Goal: Navigation & Orientation: Find specific page/section

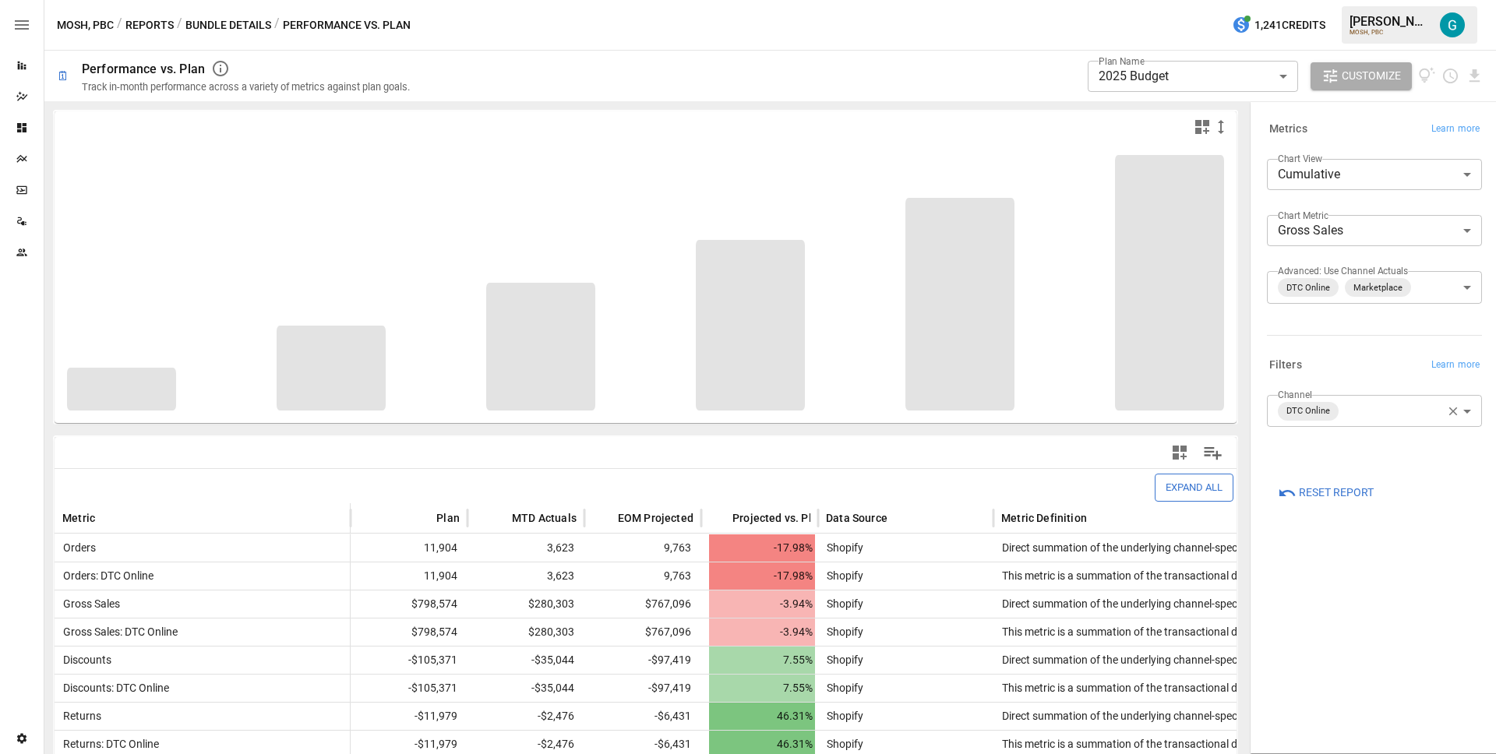
click at [174, 22] on div "MOSH, PBC / Reports / Bundle Details / Performance vs. Plan" at bounding box center [234, 25] width 354 height 19
click at [163, 23] on button "Reports" at bounding box center [149, 25] width 48 height 19
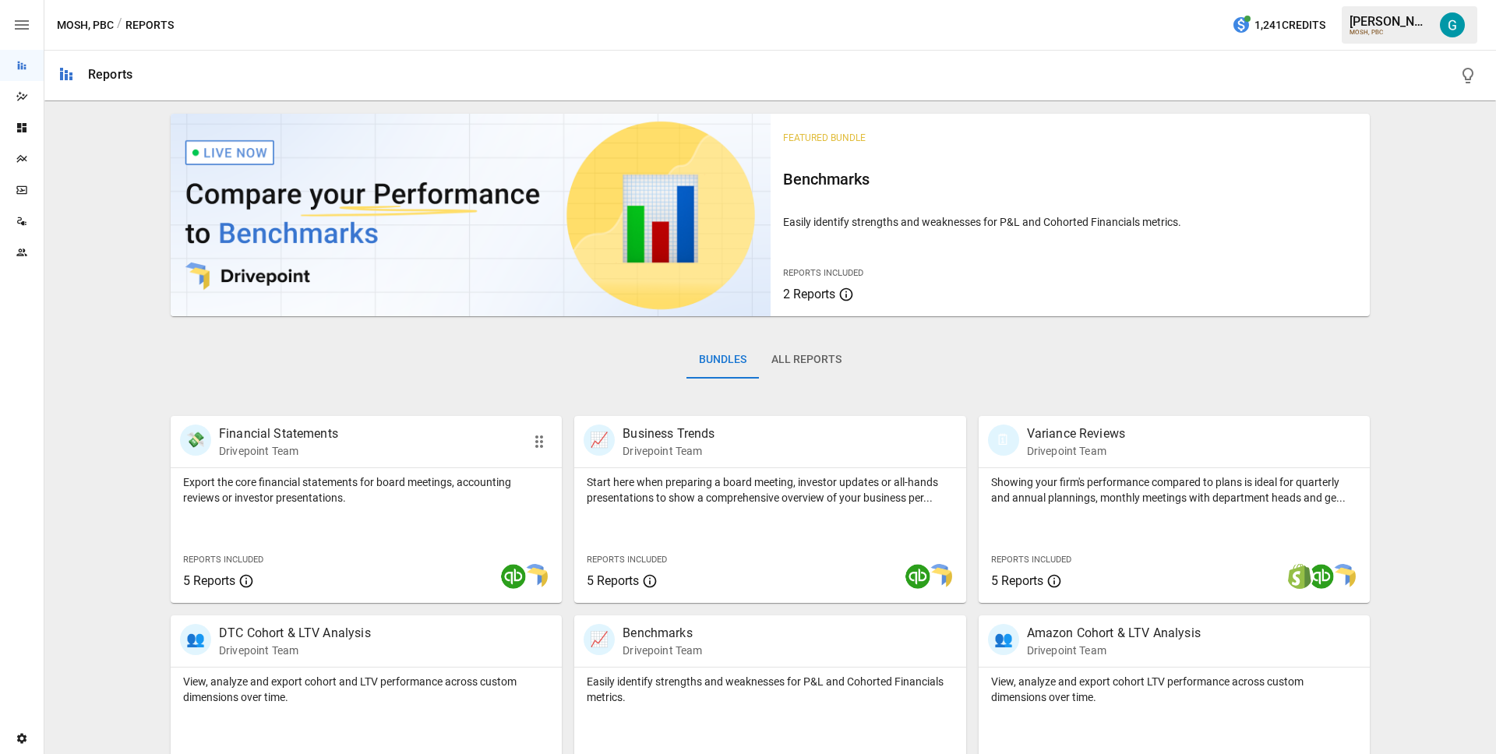
click at [301, 443] on p "Drivepoint Team" at bounding box center [278, 451] width 119 height 16
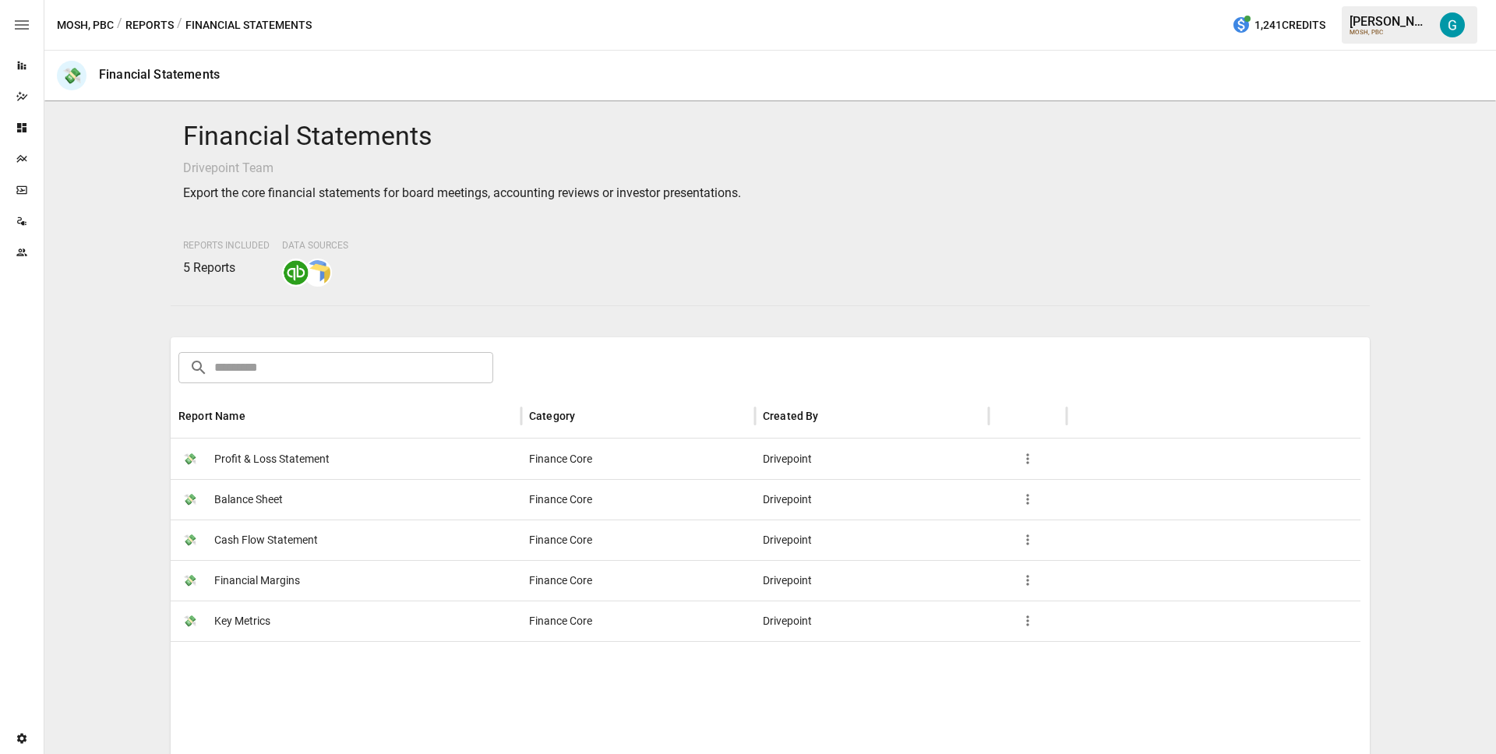
click at [301, 443] on span "Profit & Loss Statement" at bounding box center [271, 459] width 115 height 40
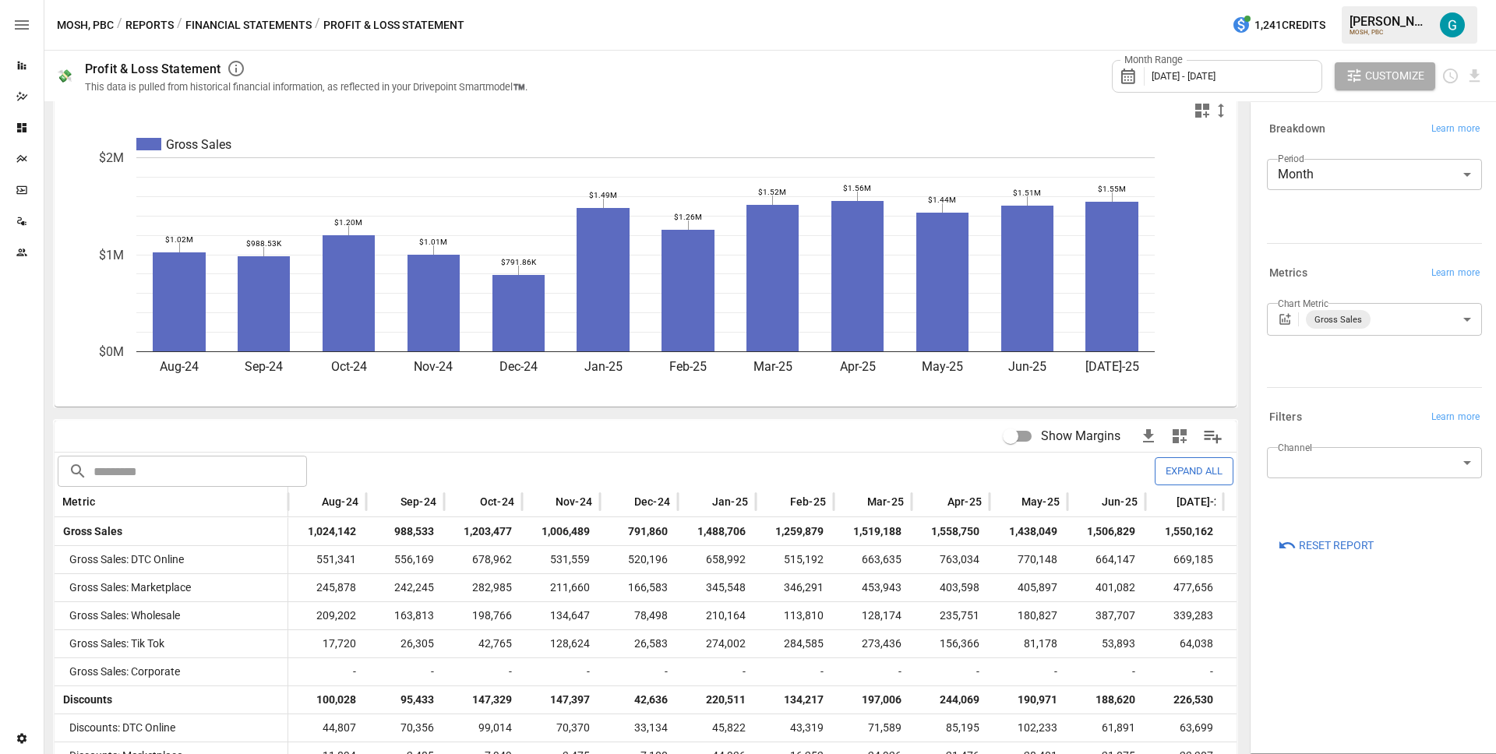
scroll to position [59, 0]
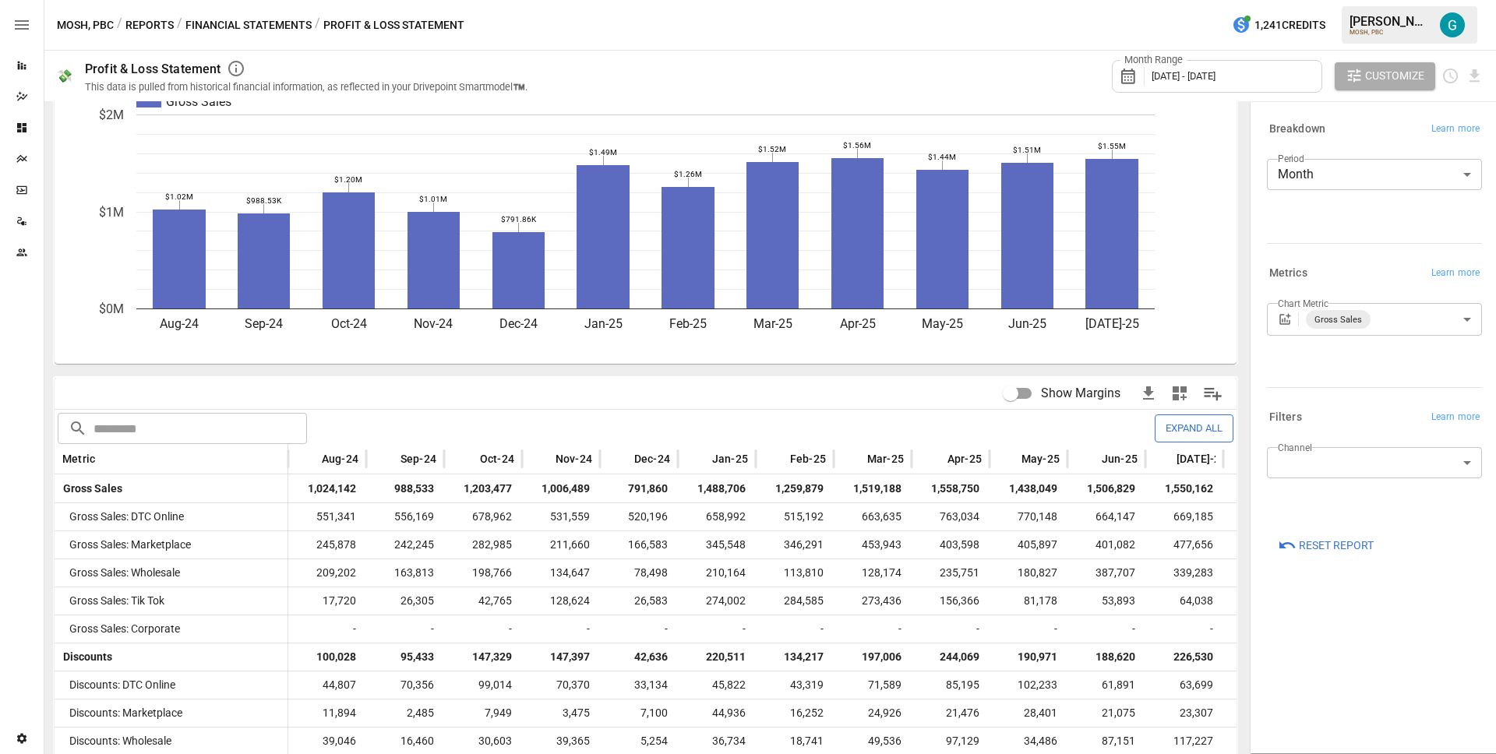
click at [1183, 430] on button "Expand All" at bounding box center [1193, 427] width 79 height 27
click at [1184, 428] on button "Collapse All" at bounding box center [1189, 427] width 90 height 27
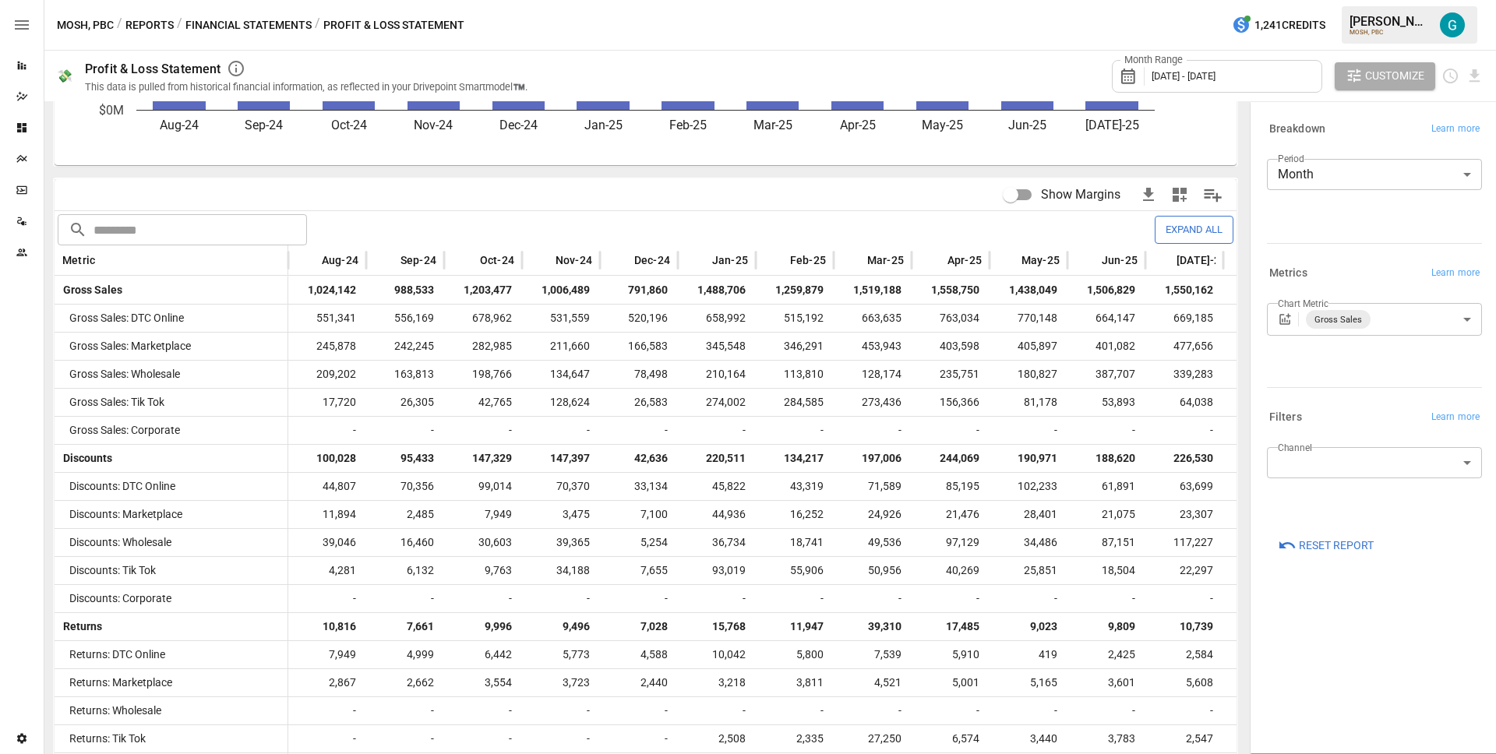
scroll to position [0, 0]
